Goal: Task Accomplishment & Management: Manage account settings

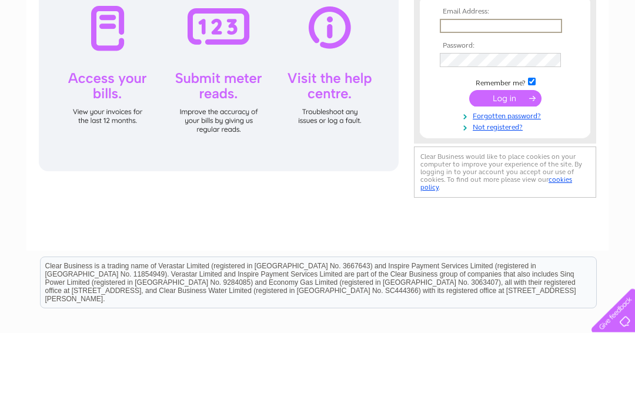
type input "Mossandfernshop@gmail.com"
click at [505, 182] on input "submit" at bounding box center [506, 182] width 72 height 16
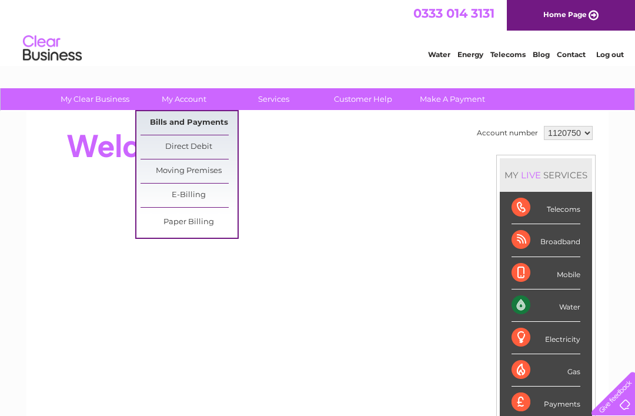
click at [197, 121] on link "Bills and Payments" at bounding box center [189, 123] width 97 height 24
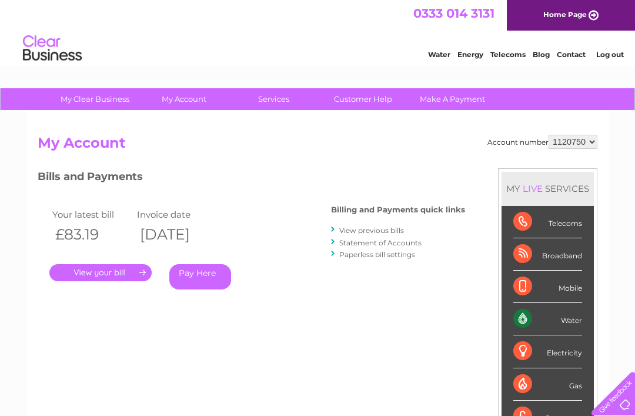
click at [100, 268] on link "." at bounding box center [100, 272] width 102 height 17
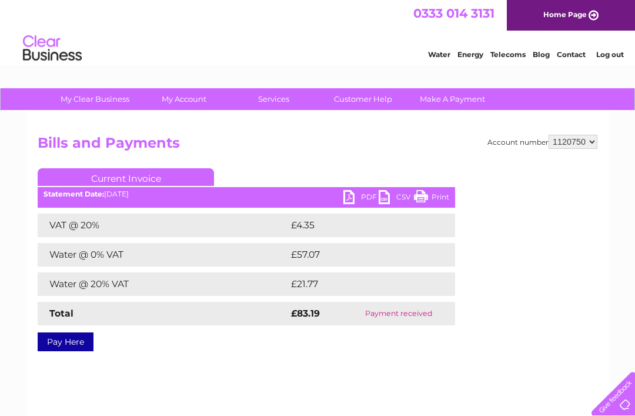
click at [361, 197] on link "PDF" at bounding box center [361, 198] width 35 height 17
